Goal: Go to known website: Access a specific website the user already knows

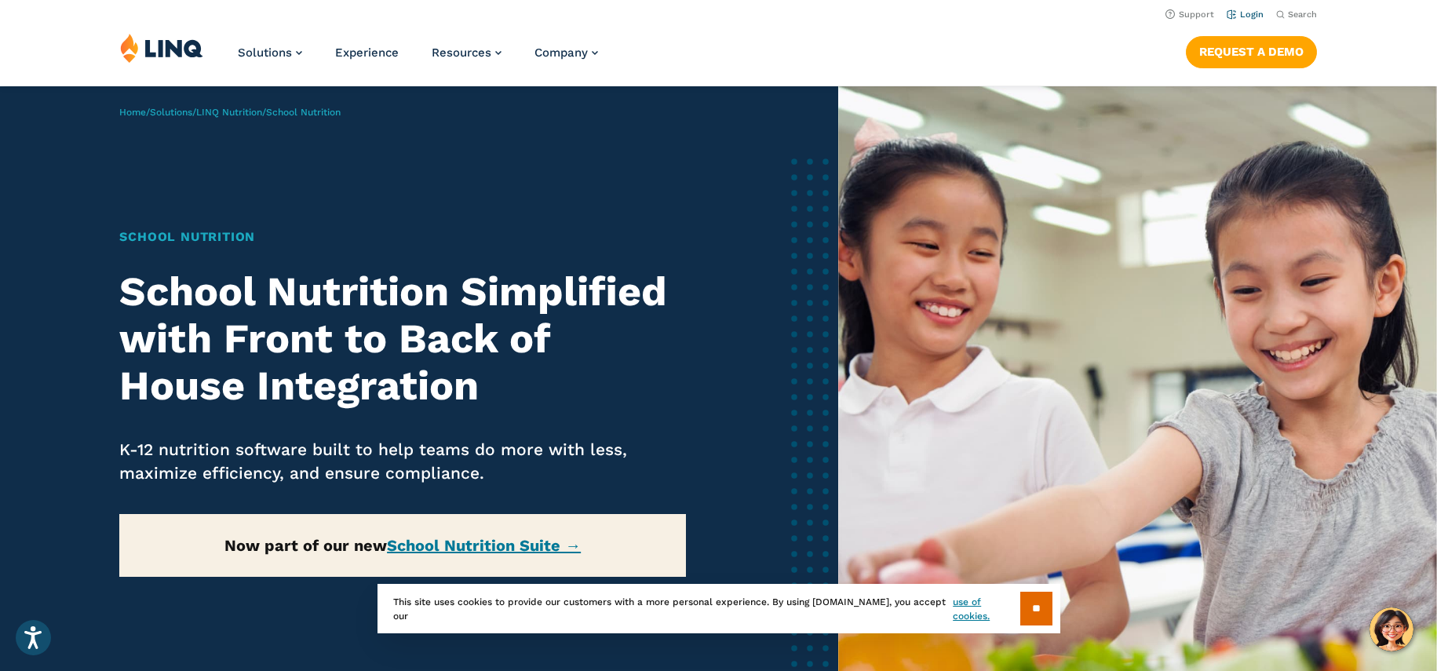
click at [1248, 16] on link "Login" at bounding box center [1245, 14] width 37 height 10
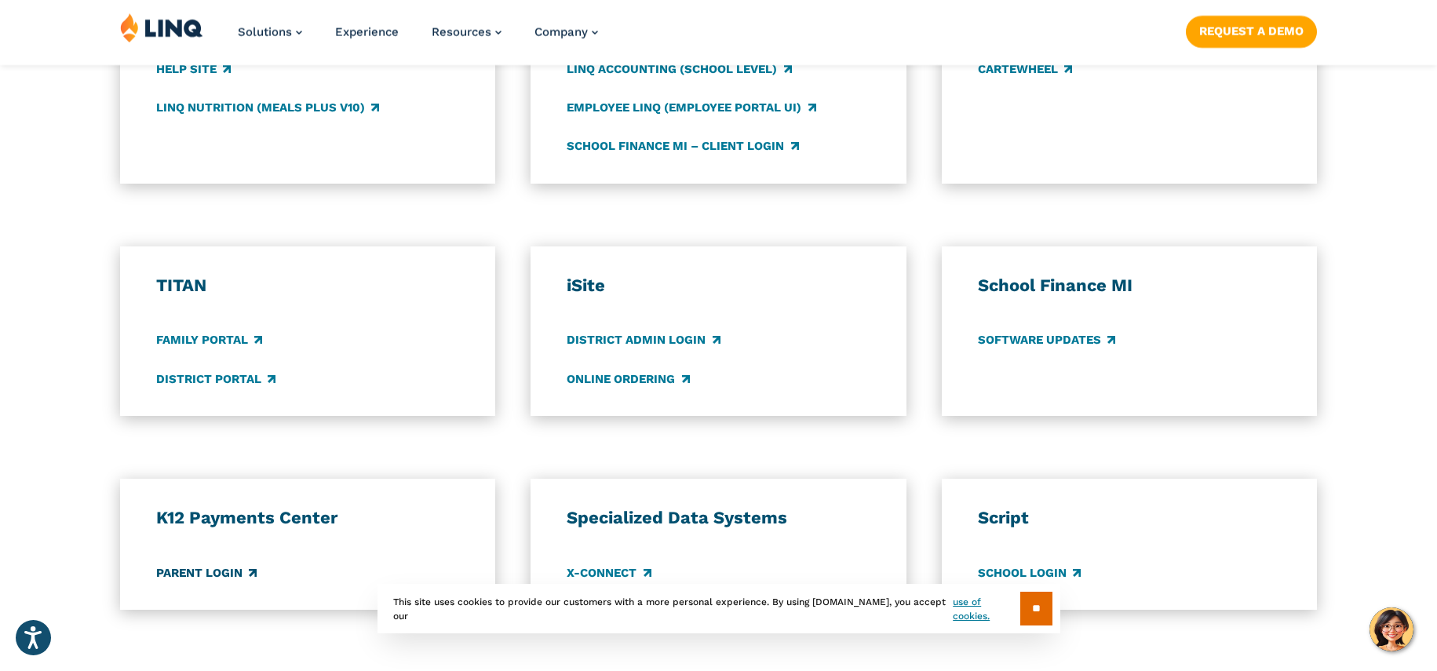
scroll to position [1023, 0]
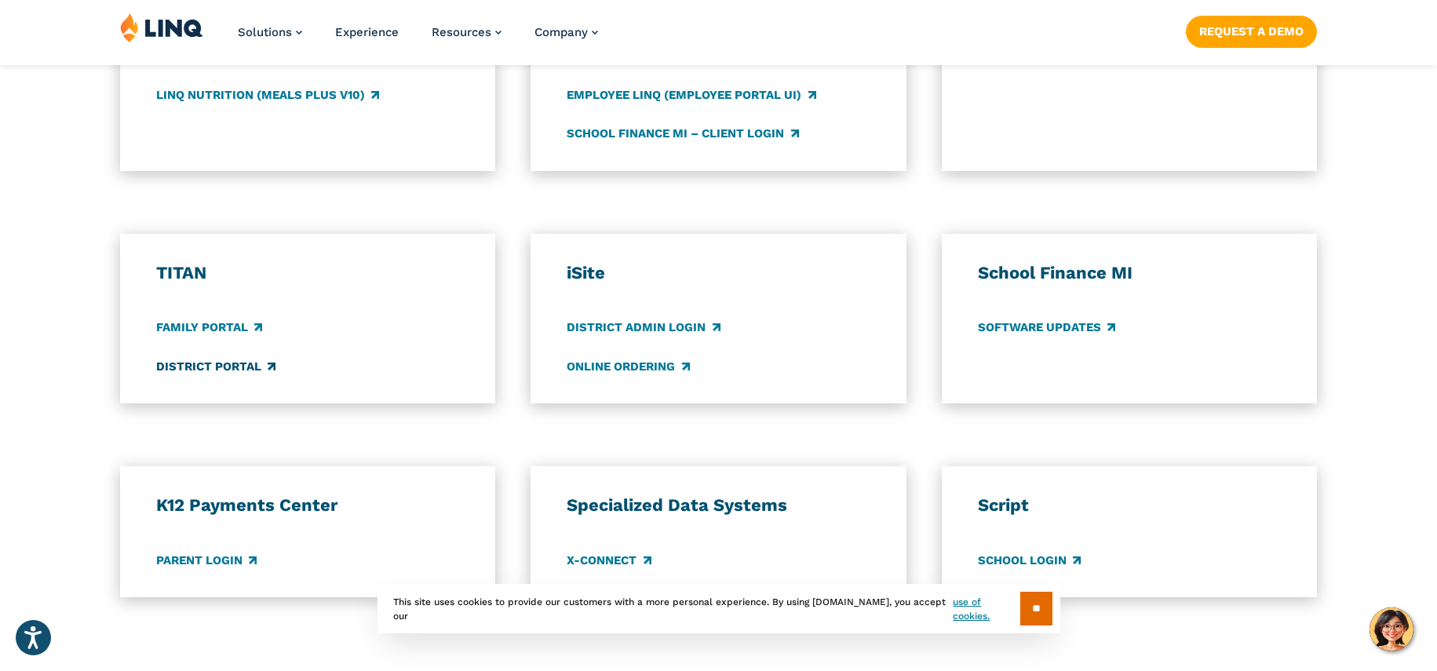
click at [223, 371] on link "District Portal" at bounding box center [215, 366] width 119 height 17
